Goal: Find specific page/section: Find specific page/section

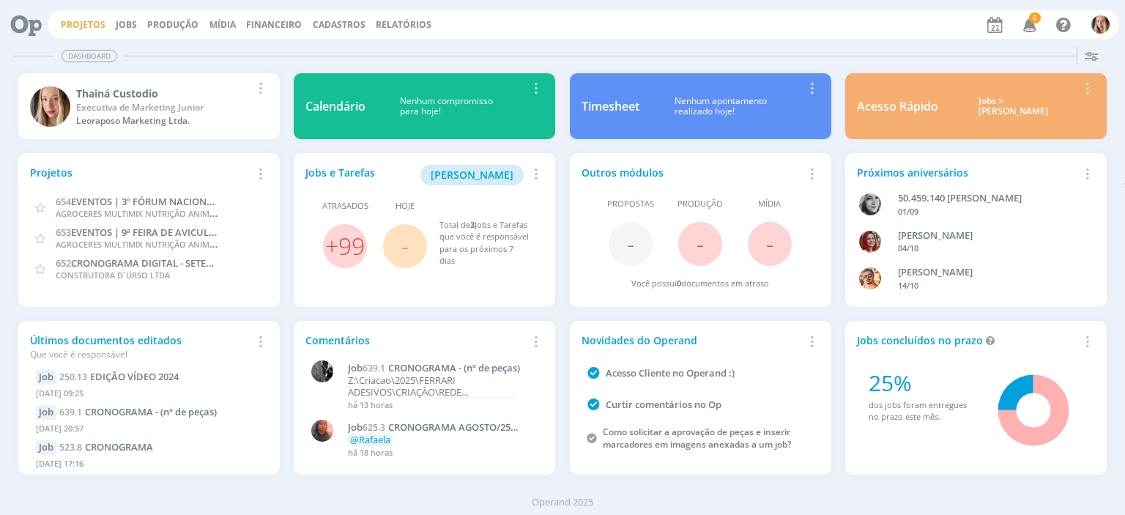
click at [78, 23] on link "Projetos" at bounding box center [83, 24] width 45 height 12
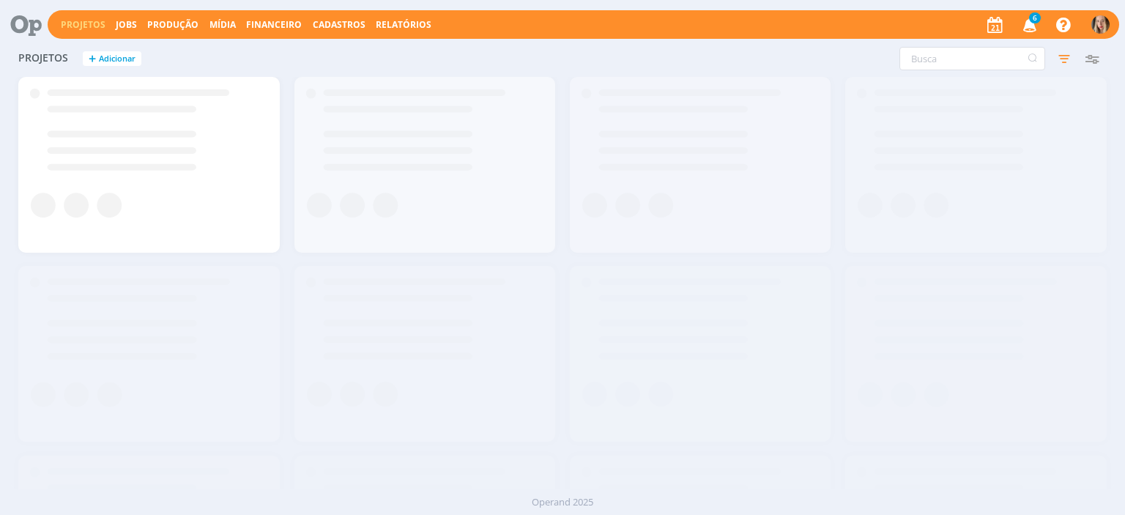
click at [1027, 20] on icon "button" at bounding box center [1031, 24] width 26 height 25
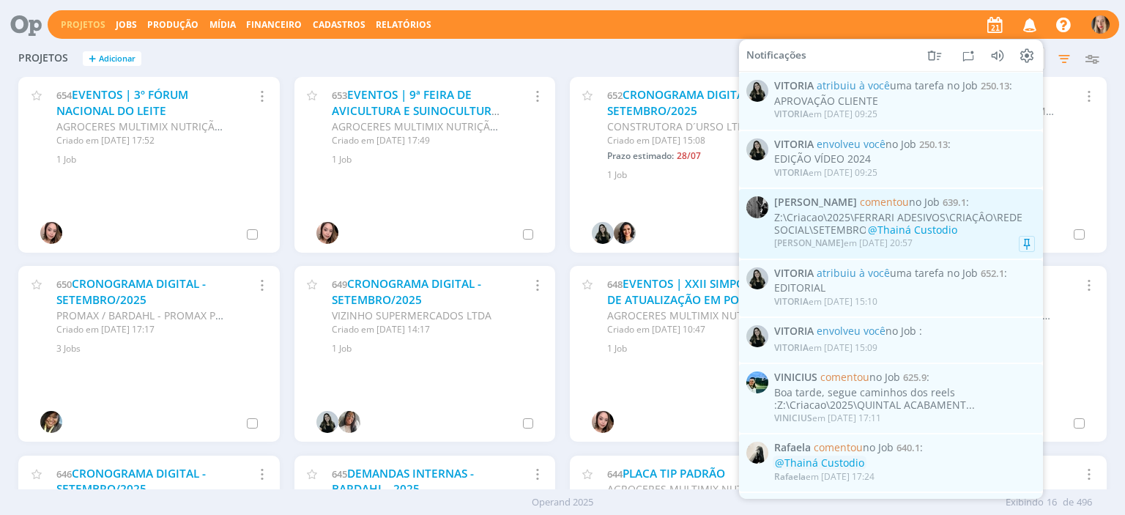
click at [957, 212] on div "Z:\Criacao\2025\FERRARI ADESIVOS\CRIAÇÂO\REDE SOCIAL\SETEMBRO @Thainá Custodio" at bounding box center [904, 224] width 261 height 25
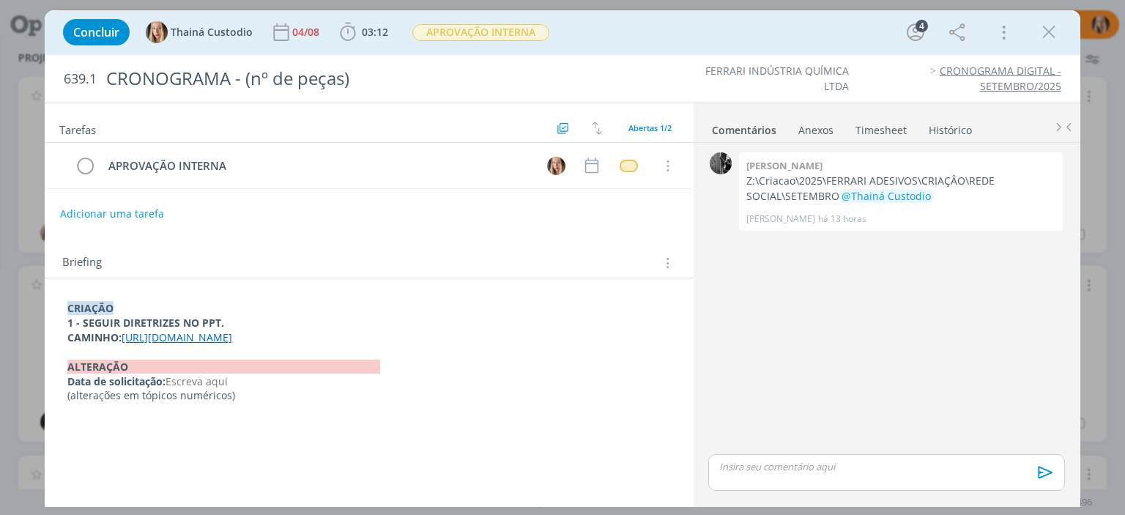
drag, startPoint x: 344, startPoint y: 354, endPoint x: 125, endPoint y: 338, distance: 220.4
click at [125, 338] on p "CAMINHO: [URL][DOMAIN_NAME]" at bounding box center [368, 337] width 603 height 15
copy link "[URL][DOMAIN_NAME]"
